Goal: Task Accomplishment & Management: Use online tool/utility

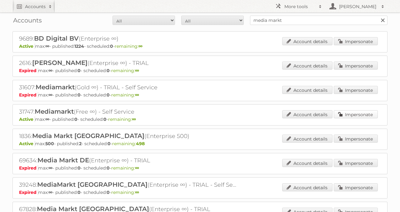
click at [362, 115] on link "Impersonate" at bounding box center [356, 114] width 44 height 8
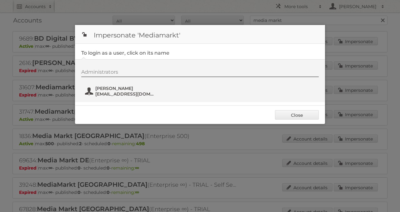
click at [104, 93] on span "[EMAIL_ADDRESS][DOMAIN_NAME]" at bounding box center [125, 94] width 61 height 6
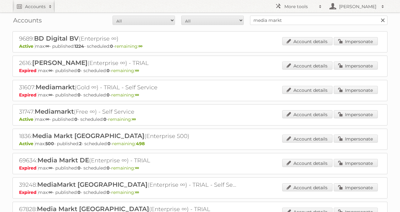
click at [358, 141] on div "Account details Impersonate" at bounding box center [330, 139] width 96 height 9
click at [355, 139] on link "Impersonate" at bounding box center [356, 139] width 44 height 8
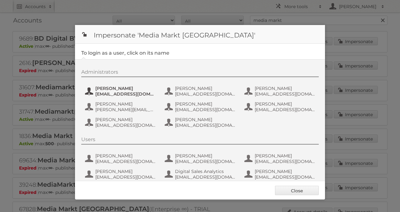
click at [143, 95] on span "[EMAIL_ADDRESS][DOMAIN_NAME]" at bounding box center [125, 94] width 61 height 6
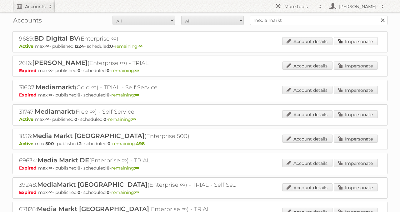
click at [341, 44] on link "Impersonate" at bounding box center [356, 41] width 44 height 8
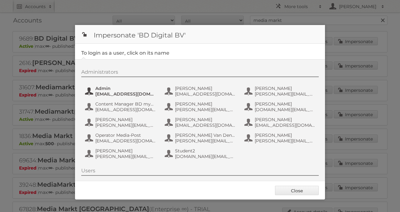
click at [119, 88] on span "Admin" at bounding box center [125, 89] width 61 height 6
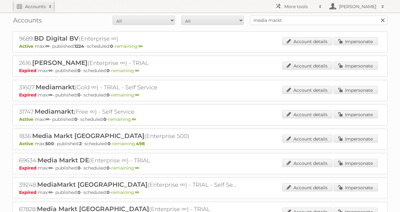
drag, startPoint x: 314, startPoint y: 25, endPoint x: 227, endPoint y: 31, distance: 86.8
click at [316, 23] on input "media markt" at bounding box center [319, 20] width 138 height 9
drag, startPoint x: 316, startPoint y: 23, endPoint x: 312, endPoint y: 18, distance: 6.0
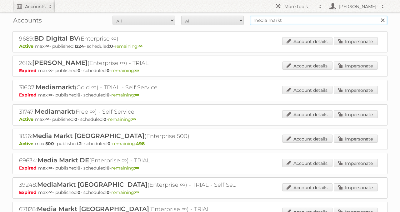
click at [316, 22] on input "media markt" at bounding box center [319, 20] width 138 height 9
type input "[PERSON_NAME]"
click at [378, 16] on input "Search" at bounding box center [382, 20] width 9 height 9
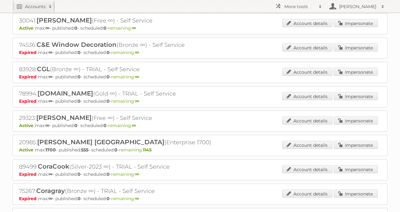
scroll to position [320, 0]
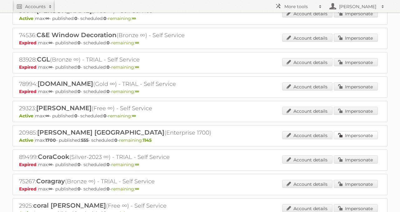
click at [347, 131] on link "Impersonate" at bounding box center [356, 135] width 44 height 8
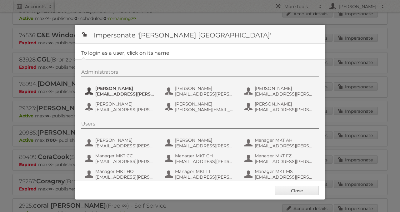
click at [119, 93] on span "acrappe@cora.be" at bounding box center [125, 94] width 61 height 6
